Goal: Information Seeking & Learning: Learn about a topic

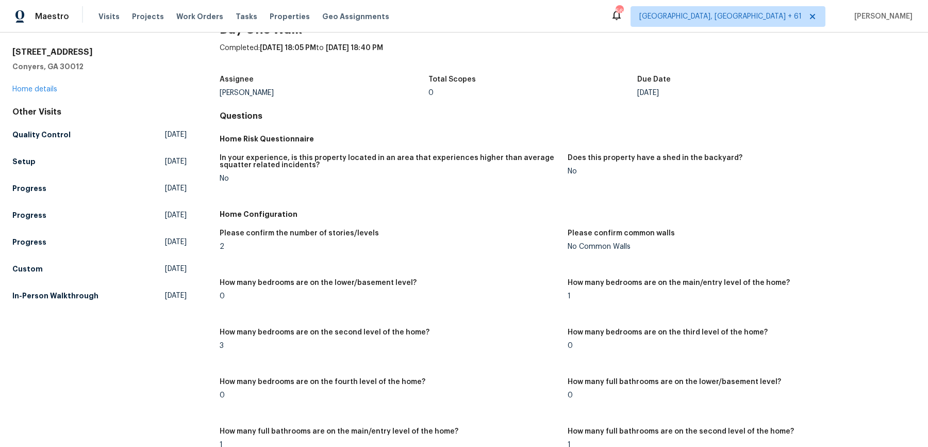
scroll to position [37, 0]
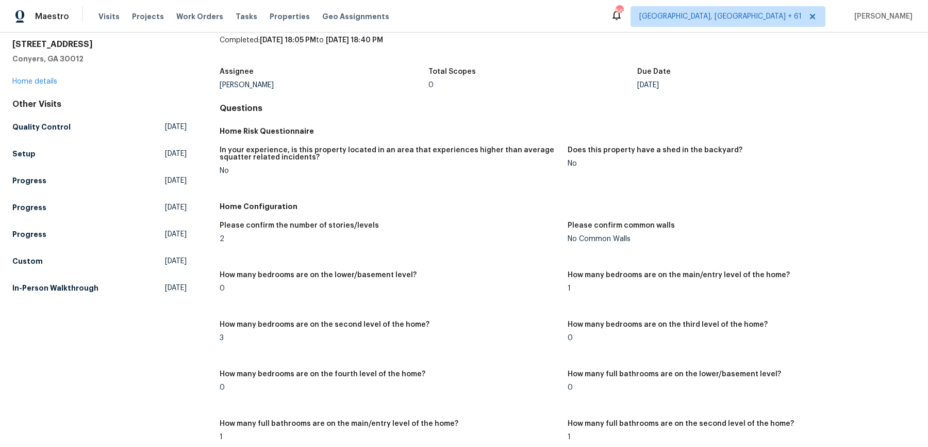
click at [198, 9] on div "Visits Projects Work Orders Tasks Properties Geo Assignments" at bounding box center [250, 16] width 303 height 21
click at [199, 15] on span "Work Orders" at bounding box center [199, 16] width 47 height 10
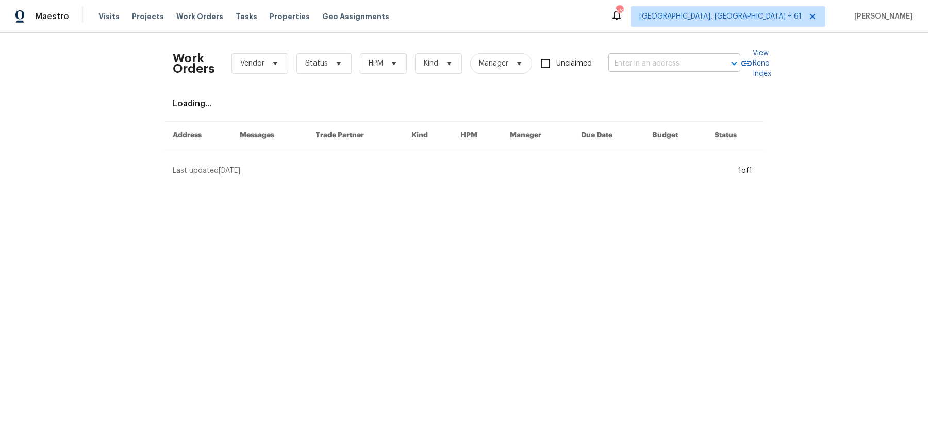
click at [648, 64] on input "text" at bounding box center [660, 64] width 103 height 16
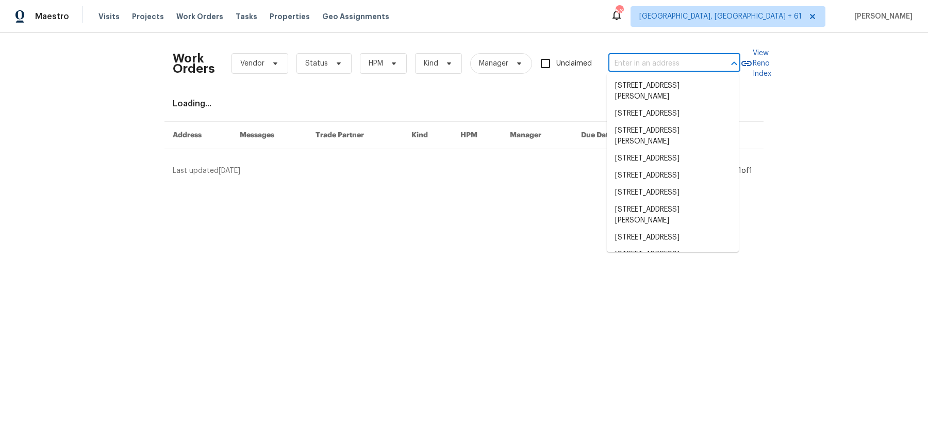
paste input "[STREET_ADDRESS][PERSON_NAME]"
type input "[STREET_ADDRESS][PERSON_NAME]"
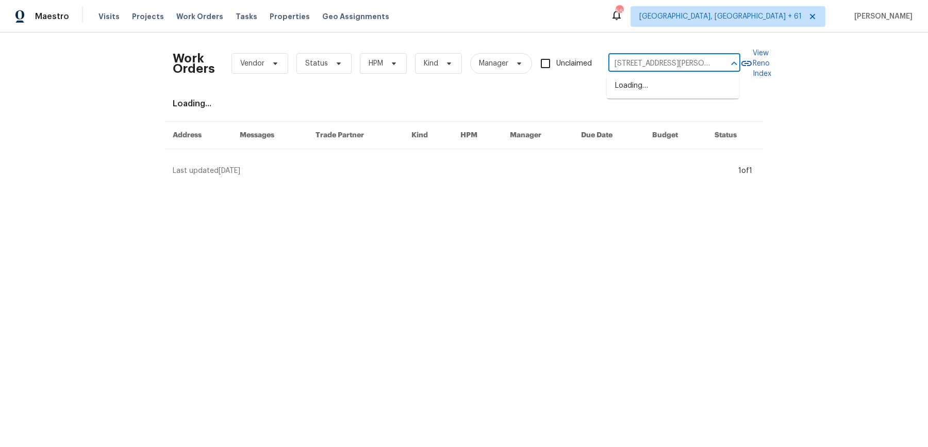
scroll to position [0, 32]
click at [650, 83] on li "[STREET_ADDRESS][PERSON_NAME]" at bounding box center [673, 91] width 132 height 28
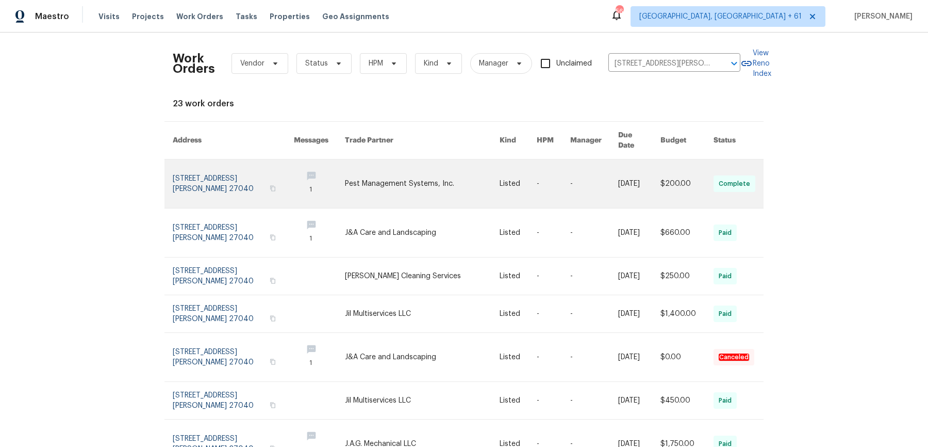
click at [520, 166] on link at bounding box center [518, 183] width 37 height 48
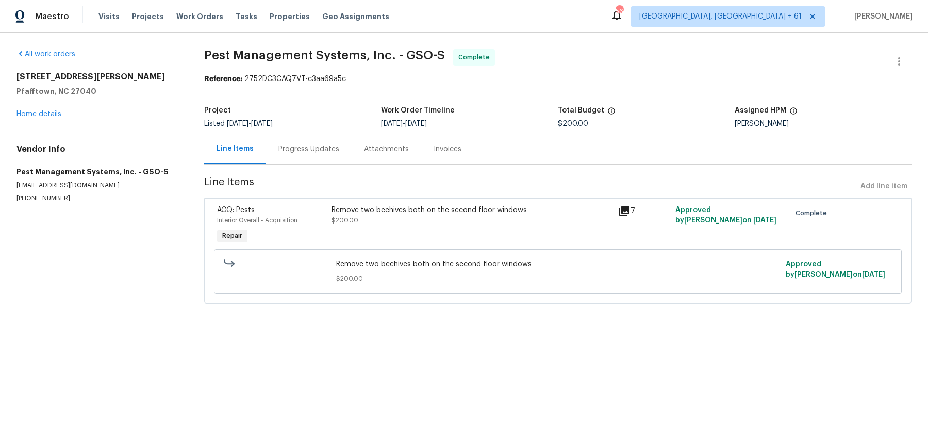
click at [57, 118] on div "[STREET_ADDRESS][PERSON_NAME] Home details" at bounding box center [98, 95] width 163 height 47
click at [56, 115] on link "Home details" at bounding box center [39, 113] width 45 height 7
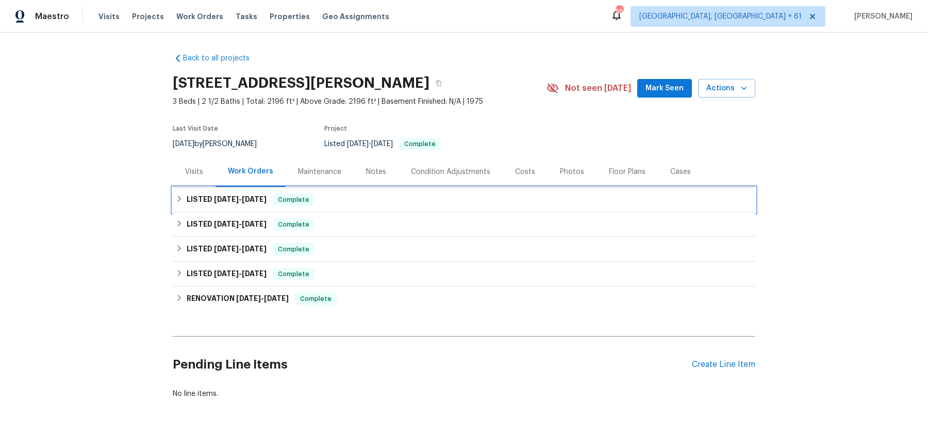
click at [330, 198] on div "LISTED [DATE] - [DATE] Complete" at bounding box center [464, 199] width 577 height 12
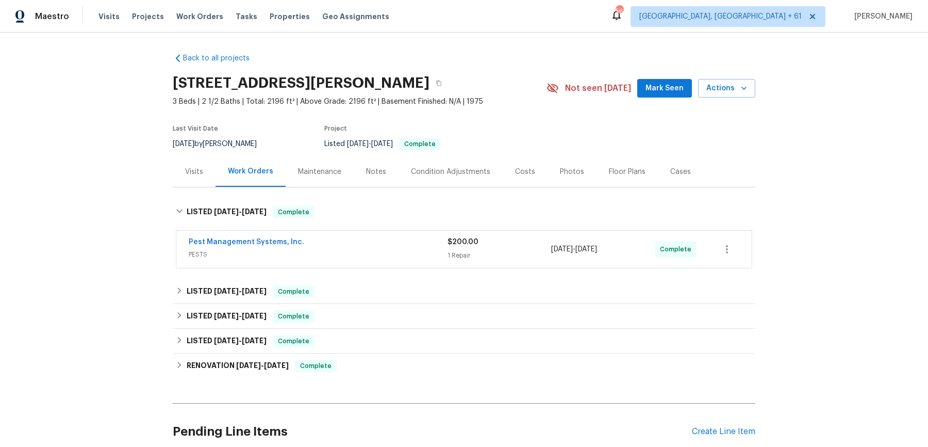
click at [336, 239] on div "Pest Management Systems, Inc." at bounding box center [318, 243] width 259 height 12
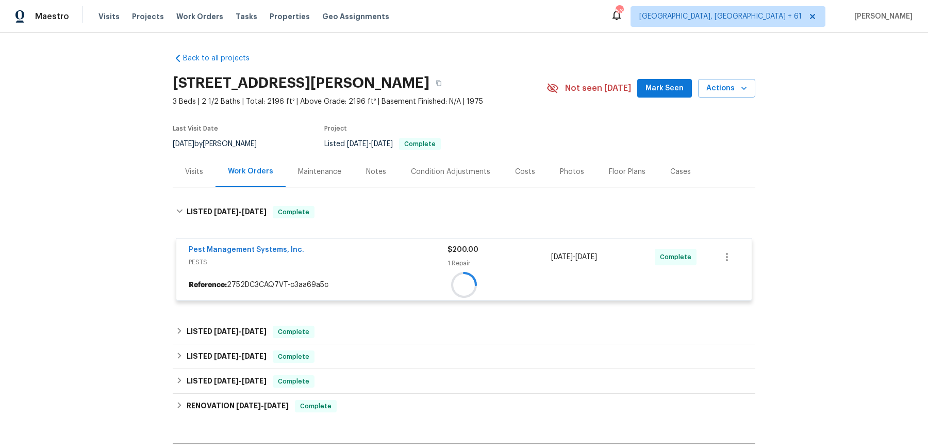
scroll to position [98, 0]
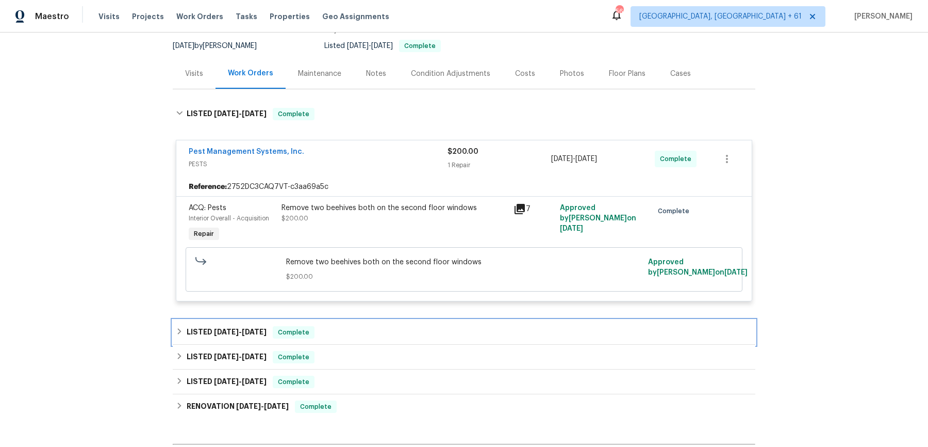
click at [323, 326] on div "LISTED [DATE] - [DATE] Complete" at bounding box center [464, 332] width 577 height 12
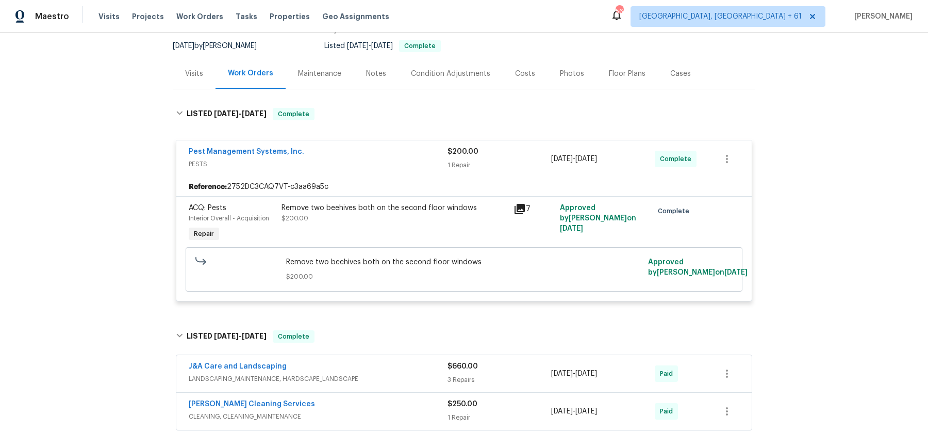
click at [340, 363] on div "J&A Care and Landscaping" at bounding box center [318, 367] width 259 height 12
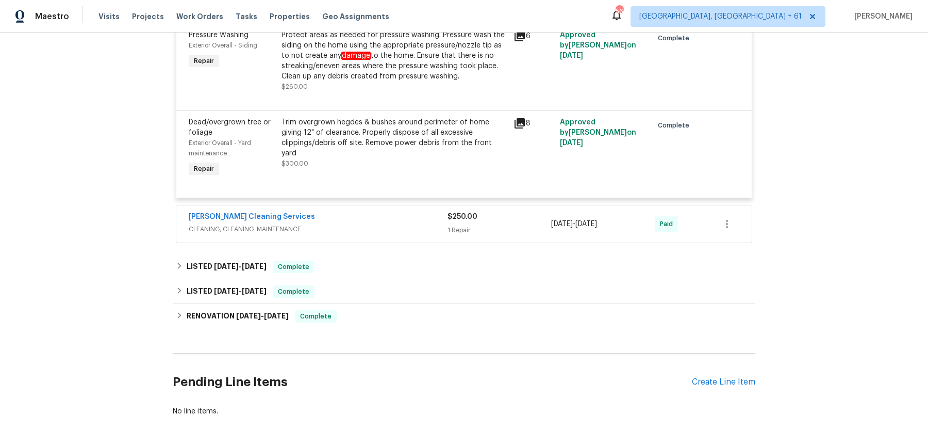
scroll to position [608, 0]
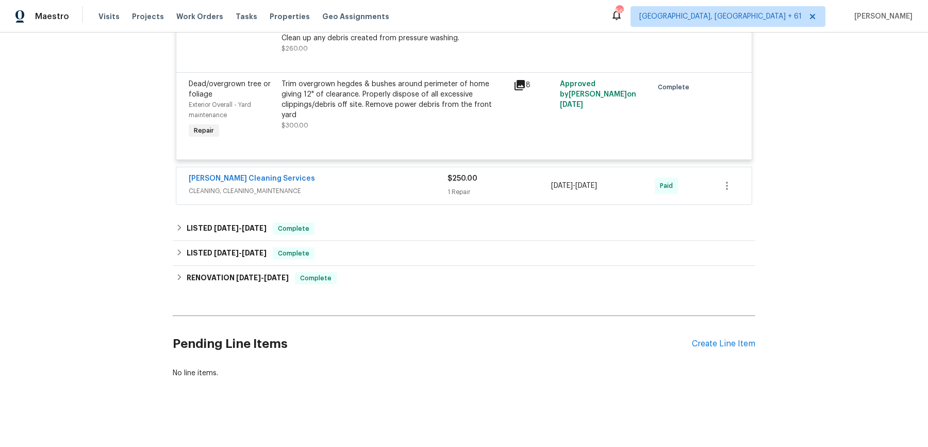
click at [391, 187] on span "CLEANING, CLEANING_MAINTENANCE" at bounding box center [318, 191] width 259 height 10
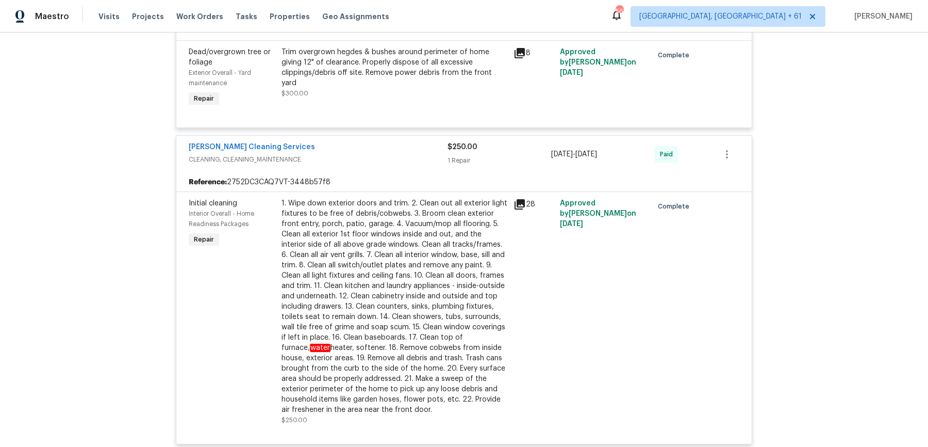
scroll to position [887, 0]
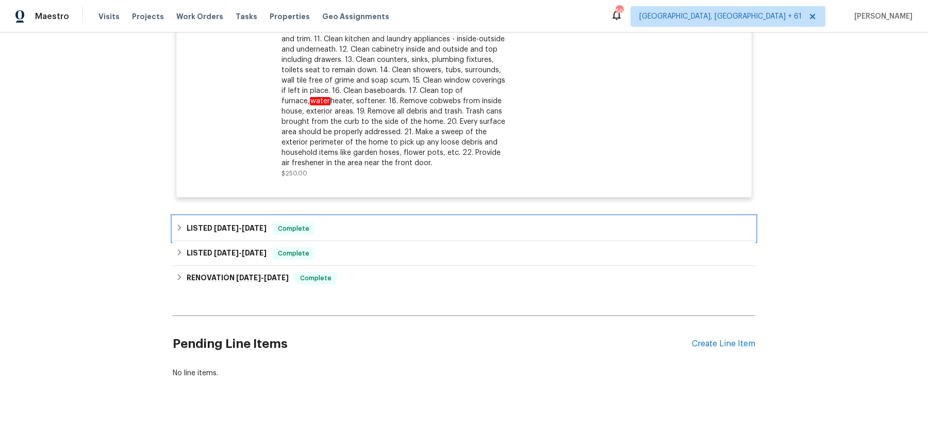
click at [384, 230] on div "LISTED [DATE] - [DATE] Complete" at bounding box center [464, 228] width 577 height 12
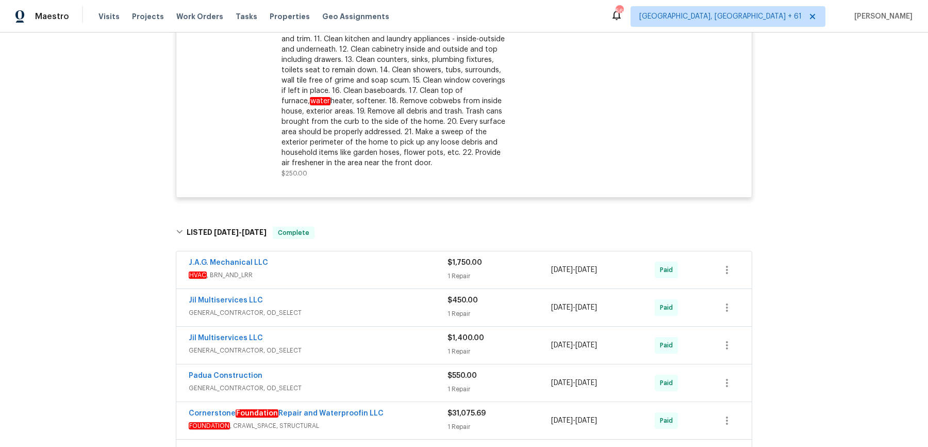
click at [369, 271] on span "HVAC , BRN_AND_LRR" at bounding box center [318, 275] width 259 height 10
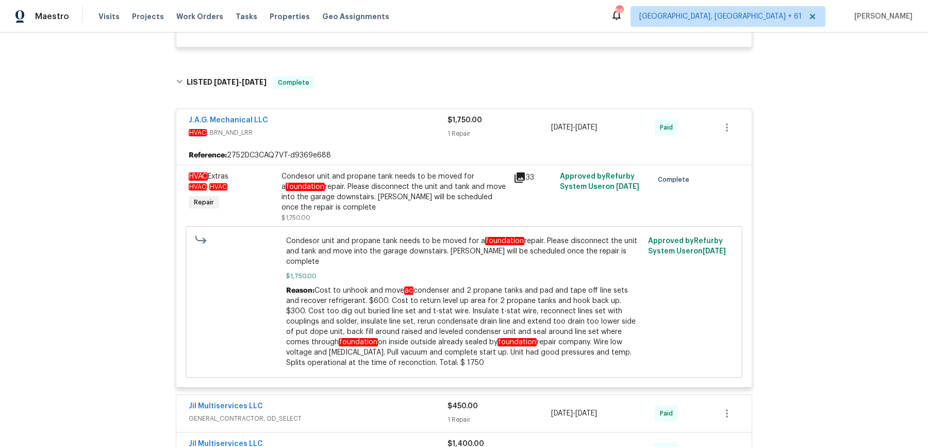
scroll to position [1323, 0]
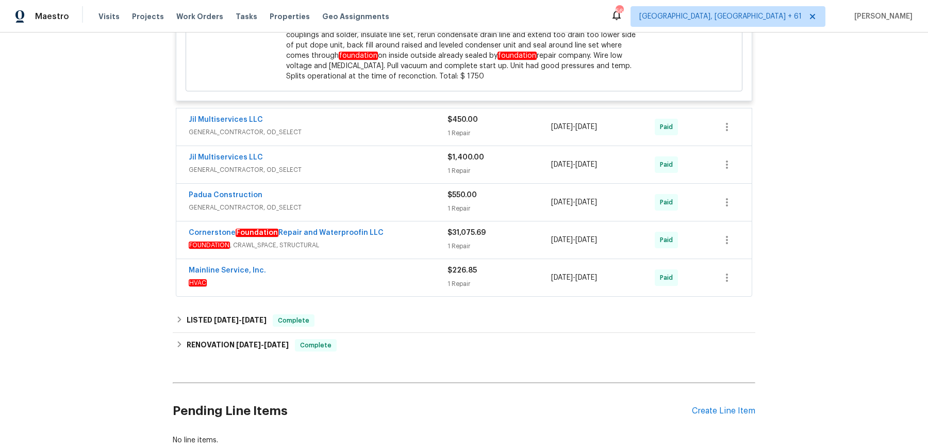
click at [420, 125] on div "Jil Multiservices LLC GENERAL_CONTRACTOR, OD_SELECT" at bounding box center [318, 127] width 259 height 25
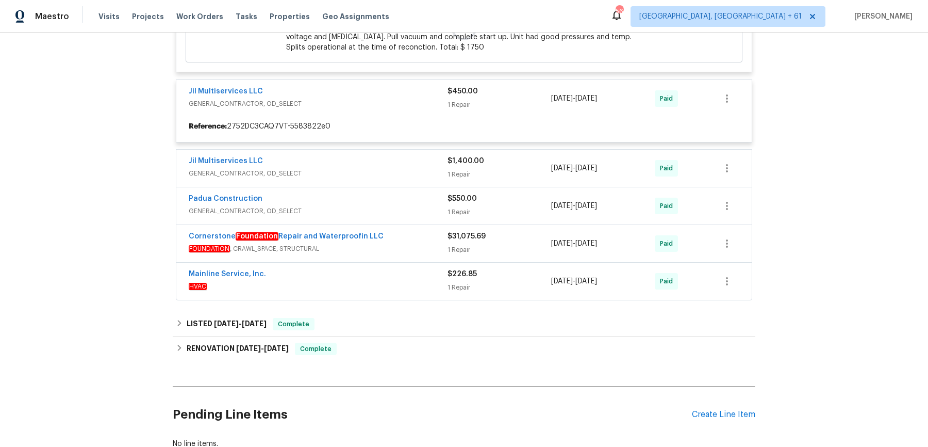
scroll to position [1353, 0]
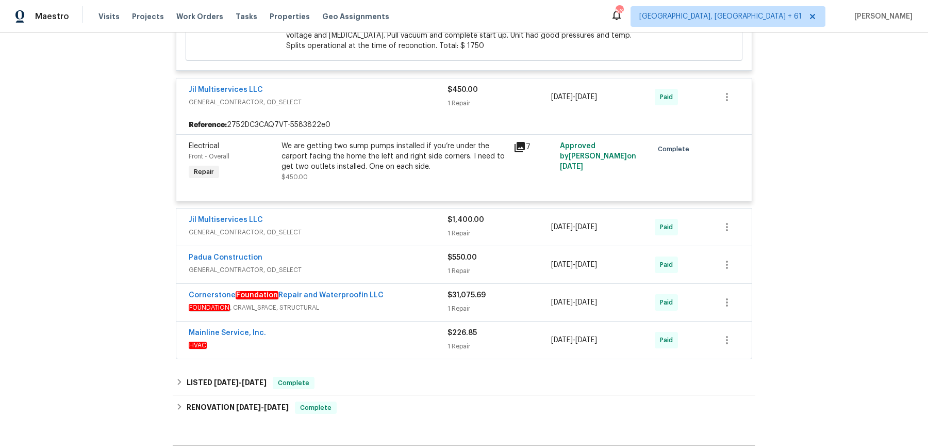
click at [432, 227] on span "GENERAL_CONTRACTOR, OD_SELECT" at bounding box center [318, 232] width 259 height 10
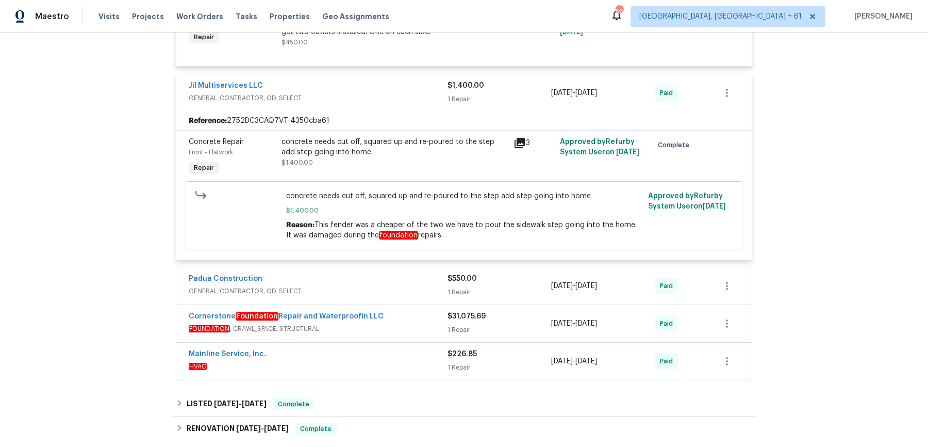
scroll to position [1491, 0]
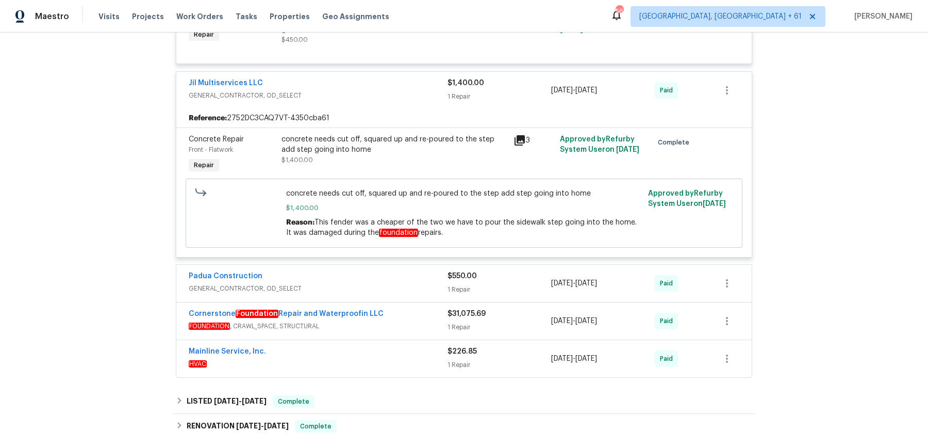
click at [420, 283] on span "GENERAL_CONTRACTOR, OD_SELECT" at bounding box center [318, 288] width 259 height 10
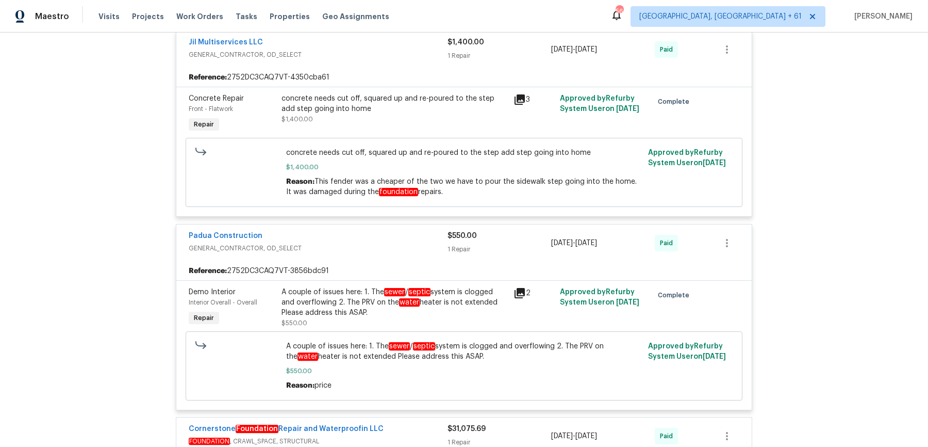
scroll to position [1782, 0]
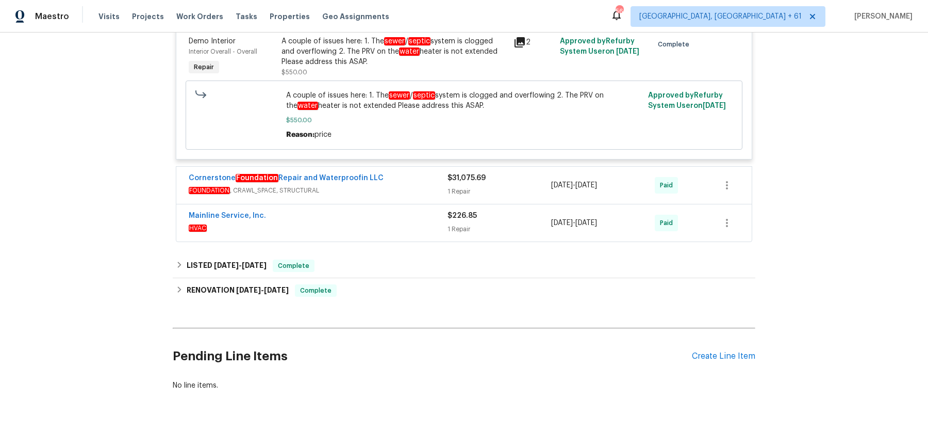
click at [422, 185] on span "FOUNDATION , CRAWL_SPACE, STRUCTURAL" at bounding box center [318, 190] width 259 height 10
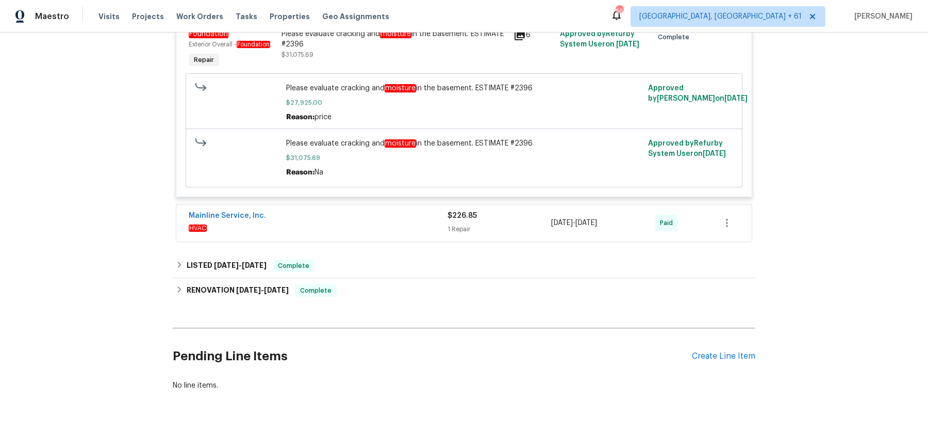
click at [406, 210] on div "Mainline Service, Inc." at bounding box center [318, 216] width 259 height 12
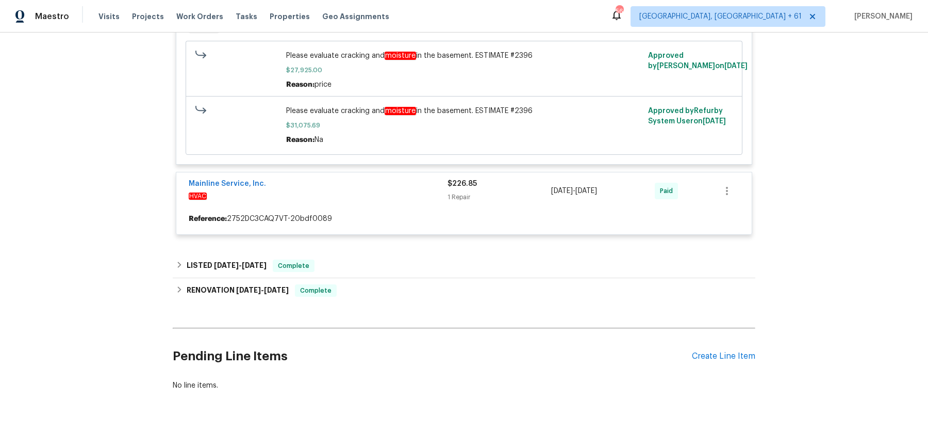
scroll to position [2017, 0]
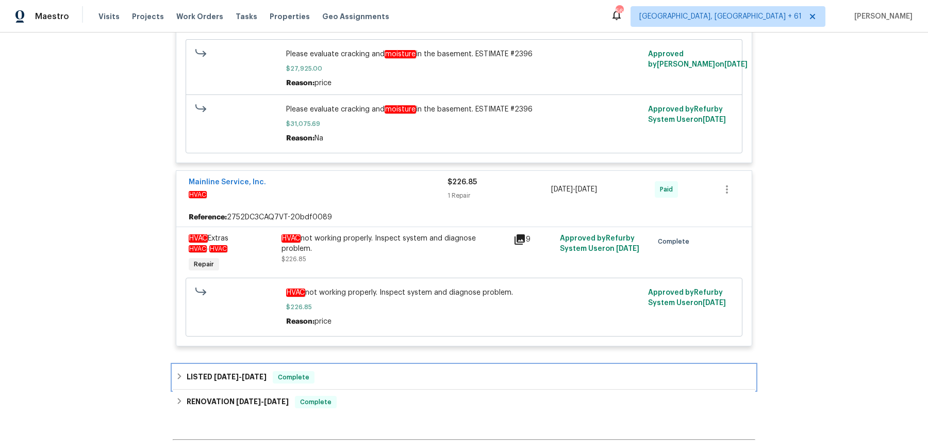
click at [334, 371] on div "LISTED [DATE] - [DATE] Complete" at bounding box center [464, 377] width 577 height 12
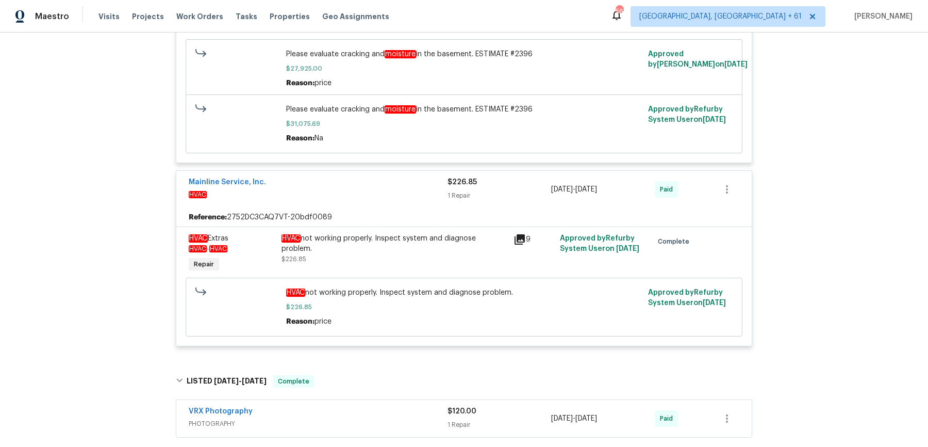
click at [351, 406] on div "VRX Photography" at bounding box center [318, 412] width 259 height 12
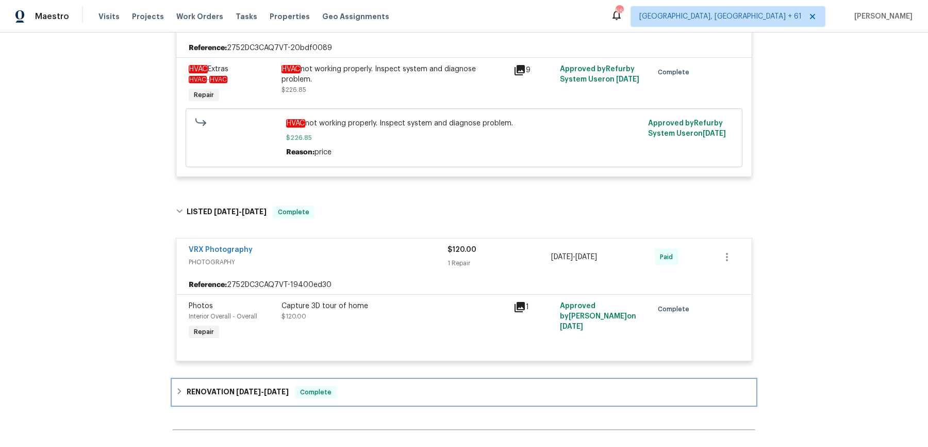
click at [357, 386] on div "RENOVATION [DATE] - [DATE] Complete" at bounding box center [464, 392] width 577 height 12
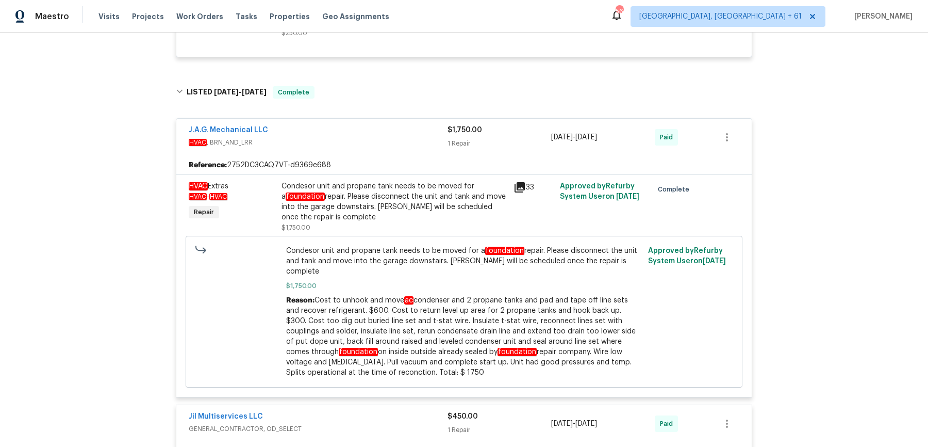
scroll to position [1036, 0]
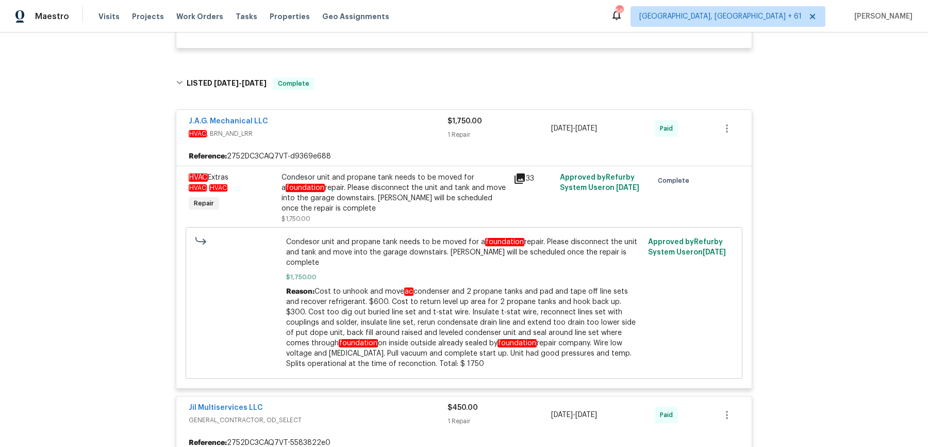
click at [445, 200] on div "Condesor unit and propane tank needs to be moved for a foundation repair. Pleas…" at bounding box center [395, 192] width 226 height 41
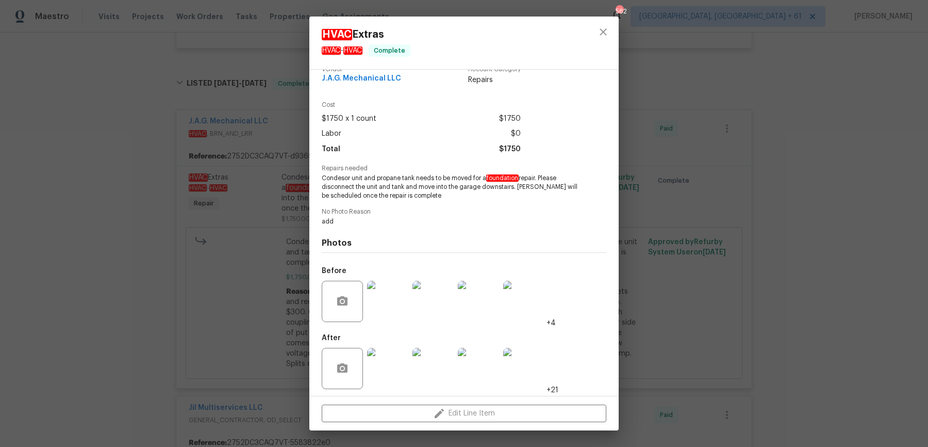
scroll to position [17, 0]
click at [385, 279] on div at bounding box center [387, 301] width 45 height 54
click at [384, 287] on img at bounding box center [387, 300] width 41 height 41
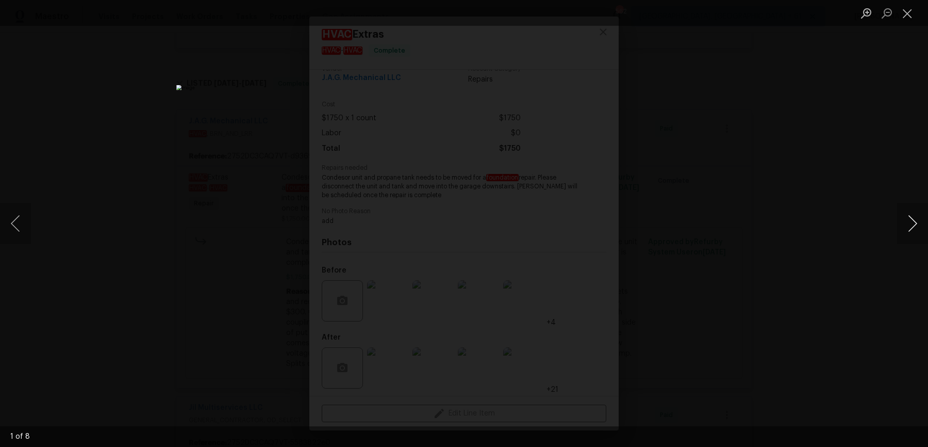
click at [917, 232] on button "Next image" at bounding box center [912, 223] width 31 height 41
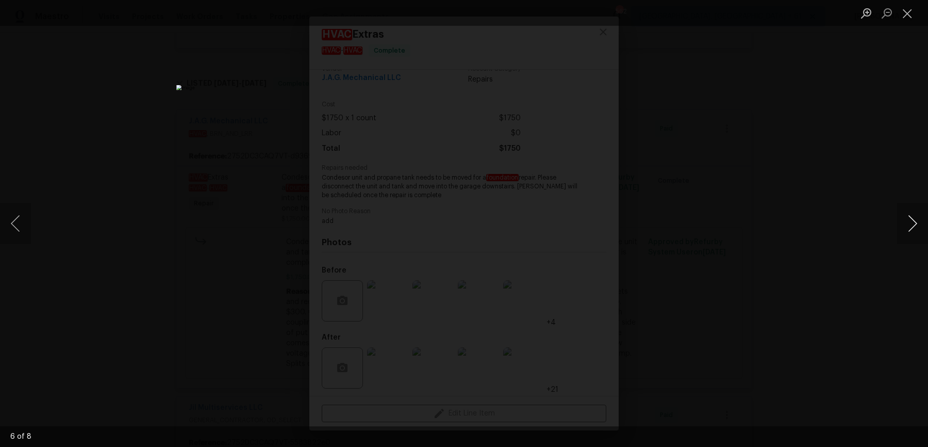
click at [917, 232] on button "Next image" at bounding box center [912, 223] width 31 height 41
click at [853, 150] on div "Lightbox" at bounding box center [464, 223] width 928 height 447
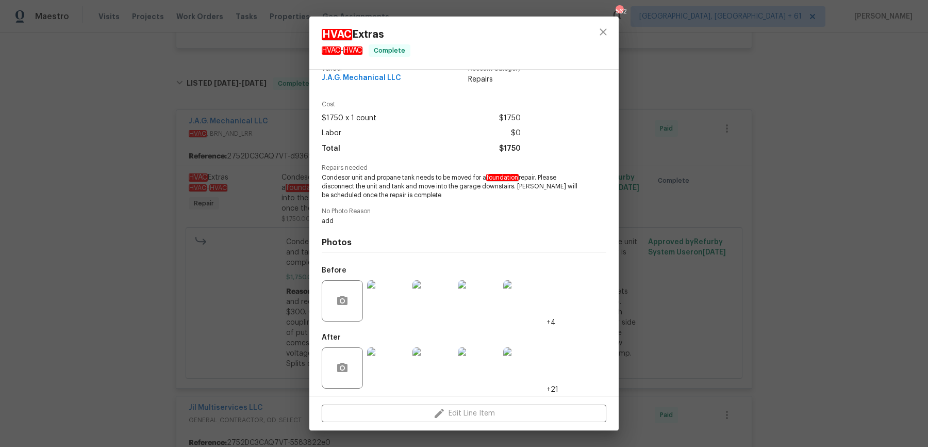
click at [853, 150] on div "HVAC Extras HVAC - HVAC Complete Vendor J.A.G. Mechanical LLC Account Category …" at bounding box center [464, 223] width 928 height 447
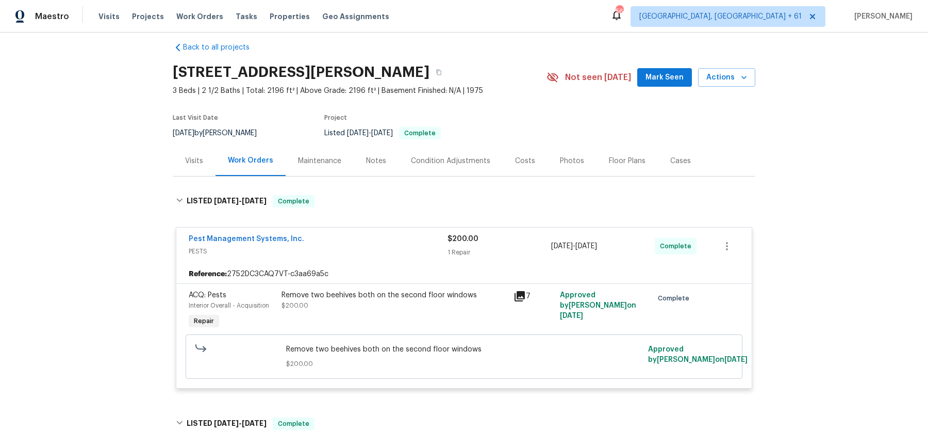
scroll to position [0, 0]
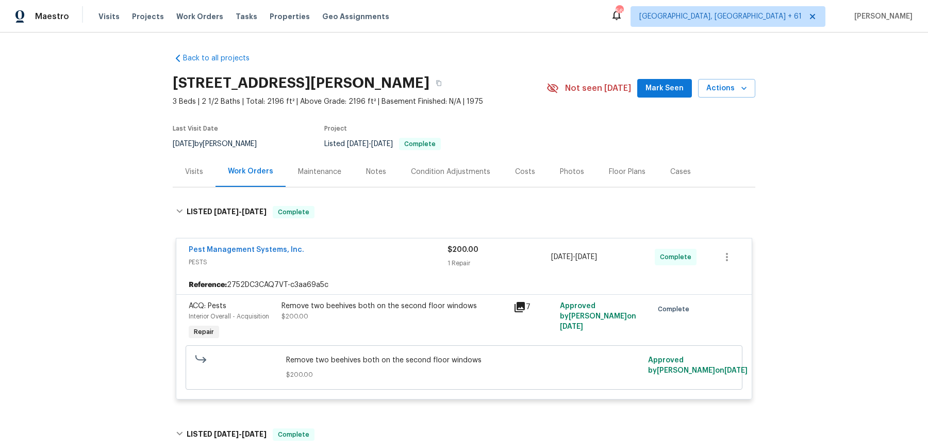
click at [424, 309] on div "Remove two beehives both on the second floor windows" at bounding box center [395, 306] width 226 height 10
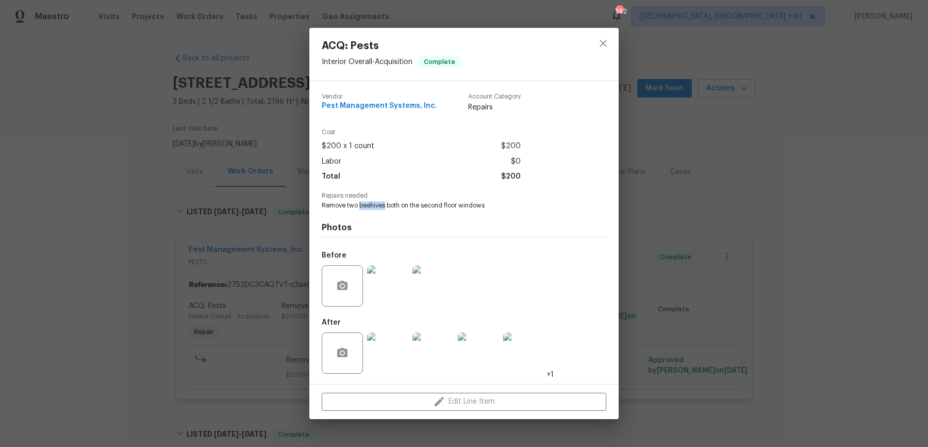
drag, startPoint x: 358, startPoint y: 206, endPoint x: 384, endPoint y: 205, distance: 25.3
click at [384, 205] on span "Remove two beehives both on the second floor windows" at bounding box center [450, 205] width 256 height 9
click at [661, 243] on div "ACQ: Pests Interior Overall - Acquisition Complete Vendor Pest Management Syste…" at bounding box center [464, 223] width 928 height 447
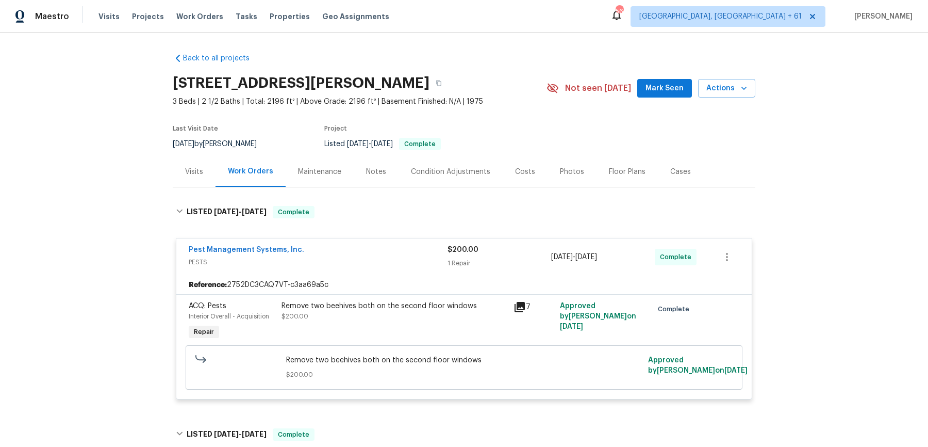
click at [358, 308] on div "Remove two beehives both on the second floor windows" at bounding box center [395, 306] width 226 height 10
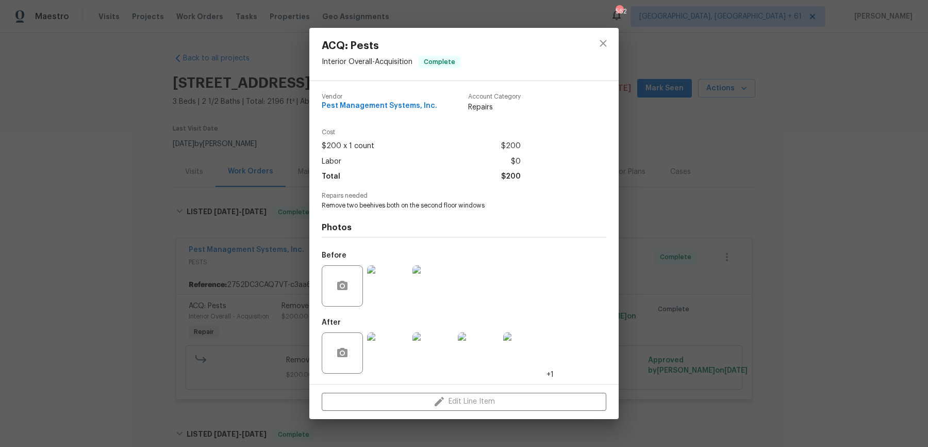
click at [282, 307] on div "ACQ: Pests Interior Overall - Acquisition Complete Vendor Pest Management Syste…" at bounding box center [464, 223] width 928 height 447
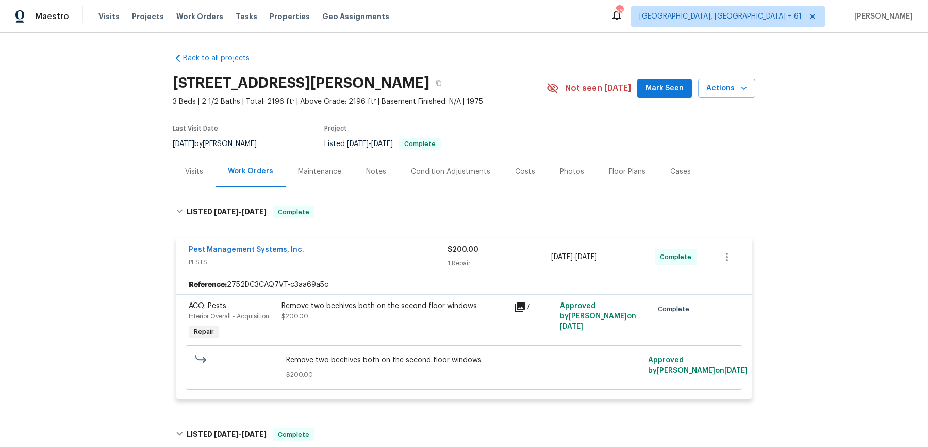
click at [351, 306] on div "Remove two beehives both on the second floor windows" at bounding box center [395, 306] width 226 height 10
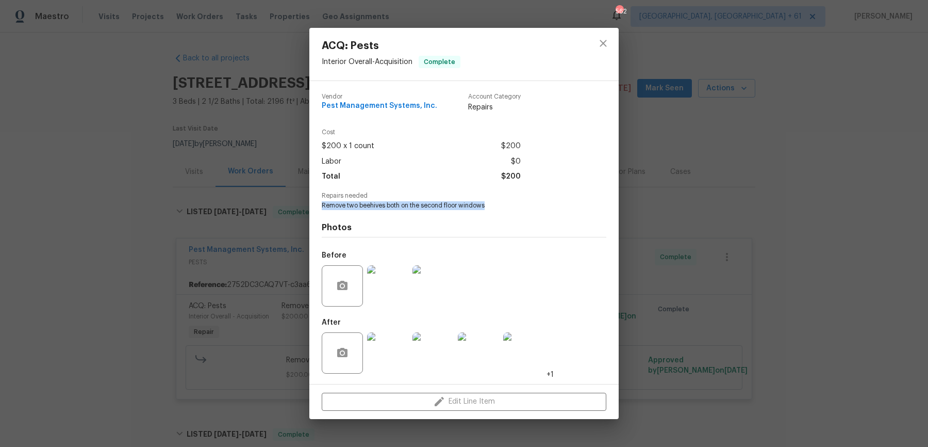
drag, startPoint x: 318, startPoint y: 203, endPoint x: 490, endPoint y: 206, distance: 171.8
click at [490, 206] on div "Vendor Pest Management Systems, Inc. Account Category Repairs Cost $200 x 1 cou…" at bounding box center [463, 232] width 309 height 303
copy span "Remove two beehives both on the second floor windows"
click at [382, 109] on span "Pest Management Systems, Inc." at bounding box center [380, 106] width 116 height 8
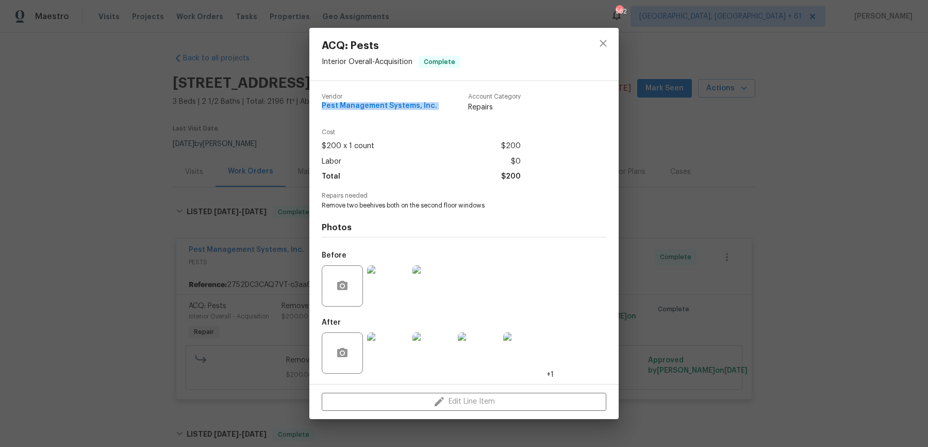
click at [382, 109] on span "Pest Management Systems, Inc." at bounding box center [380, 106] width 116 height 8
copy span "Pest Management Systems, Inc."
click at [719, 194] on div "ACQ: Pests Interior Overall - Acquisition Complete Vendor Pest Management Syste…" at bounding box center [464, 223] width 928 height 447
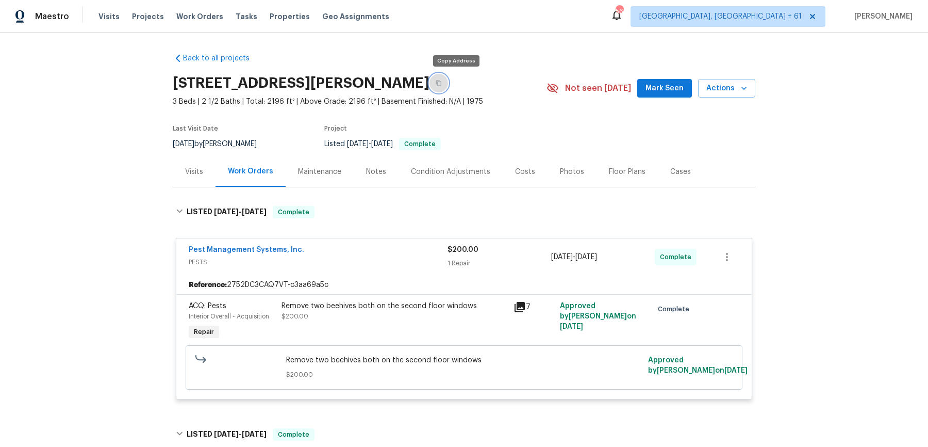
click at [448, 78] on button "button" at bounding box center [439, 83] width 19 height 19
click at [466, 74] on div "[STREET_ADDRESS][PERSON_NAME]" at bounding box center [360, 83] width 374 height 27
click at [463, 74] on div "[STREET_ADDRESS][PERSON_NAME]" at bounding box center [360, 83] width 374 height 27
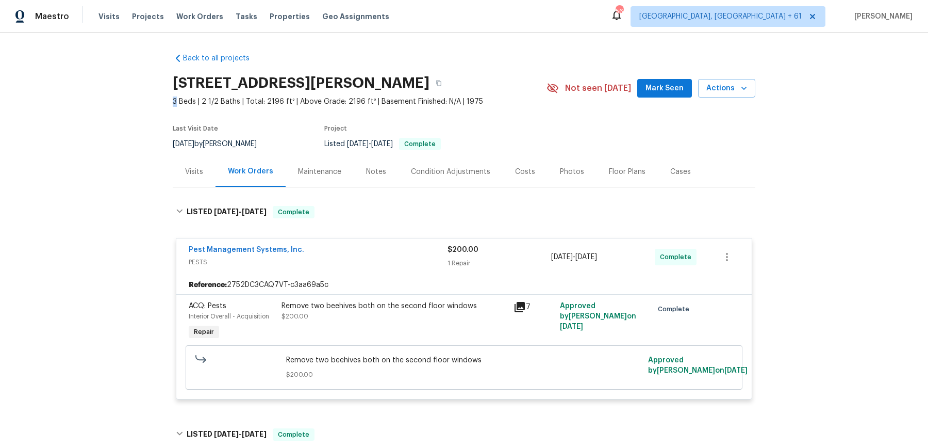
click at [463, 74] on div "[STREET_ADDRESS][PERSON_NAME]" at bounding box center [360, 83] width 374 height 27
click at [448, 86] on button "button" at bounding box center [439, 83] width 19 height 19
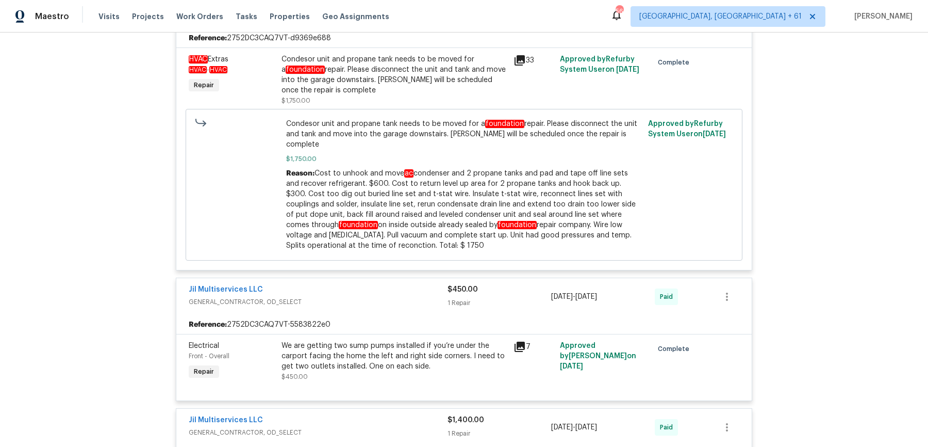
scroll to position [1164, 0]
